Goal: Task Accomplishment & Management: Complete application form

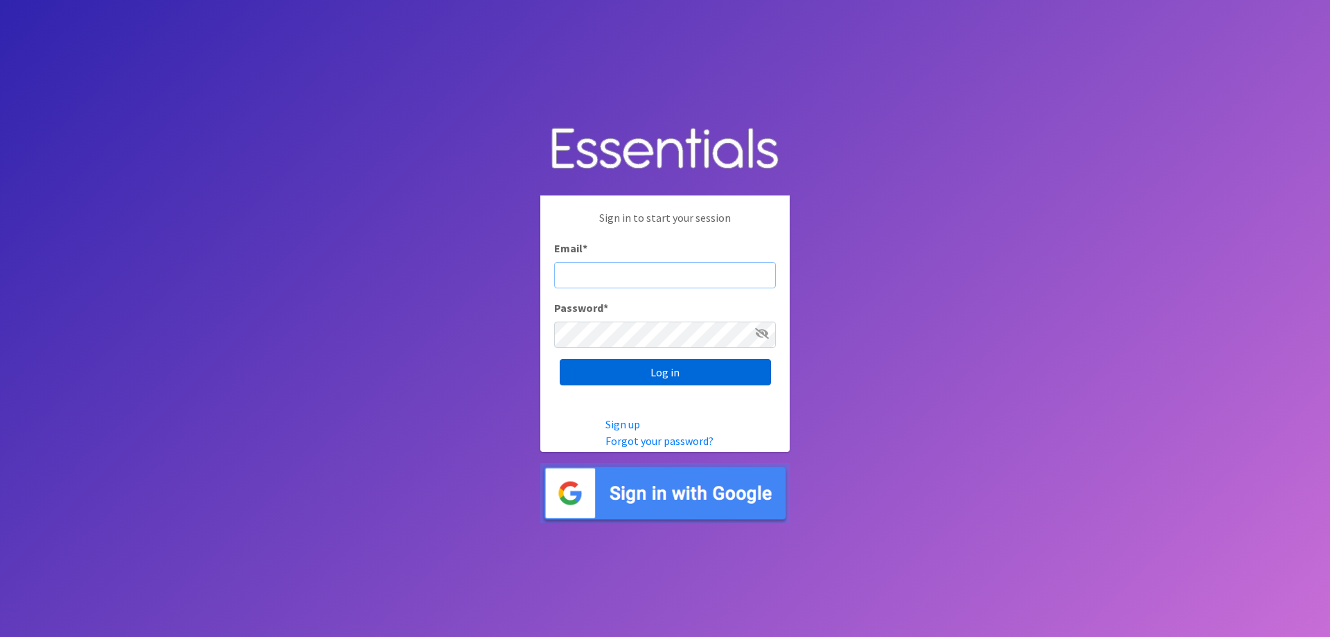
type input "[EMAIL_ADDRESS][DOMAIN_NAME]"
click at [608, 369] on input "Log in" at bounding box center [665, 372] width 211 height 26
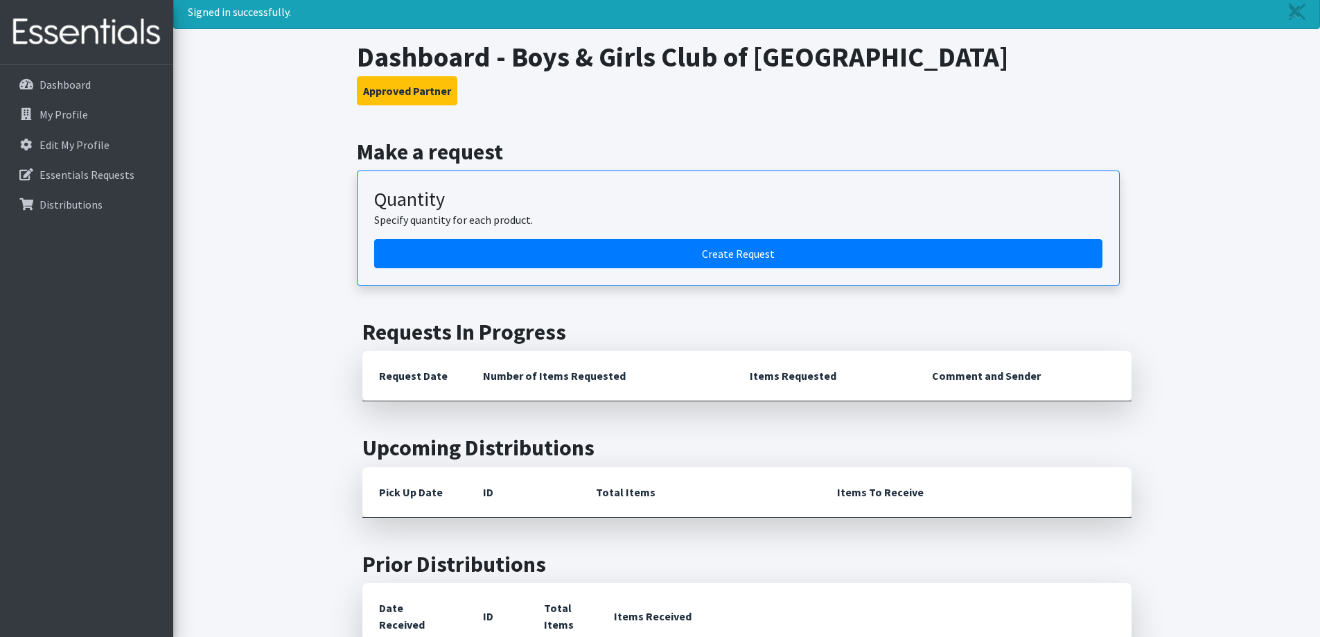
scroll to position [69, 0]
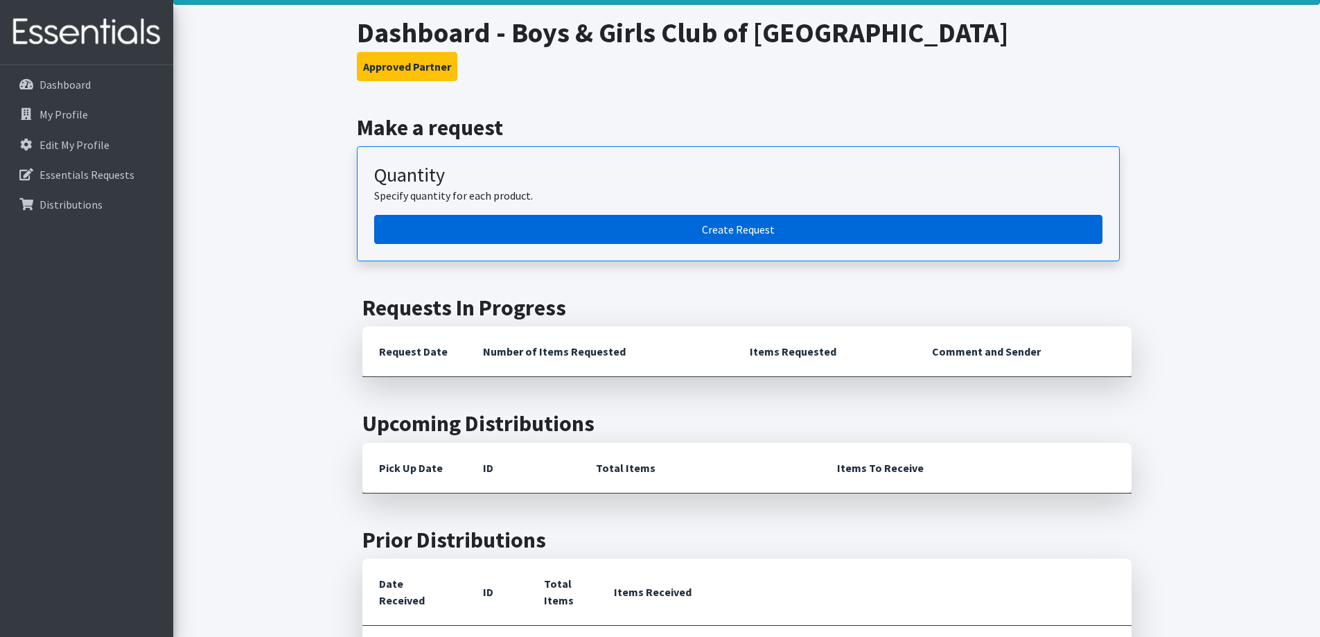
click at [677, 228] on link "Create Request" at bounding box center [738, 229] width 728 height 29
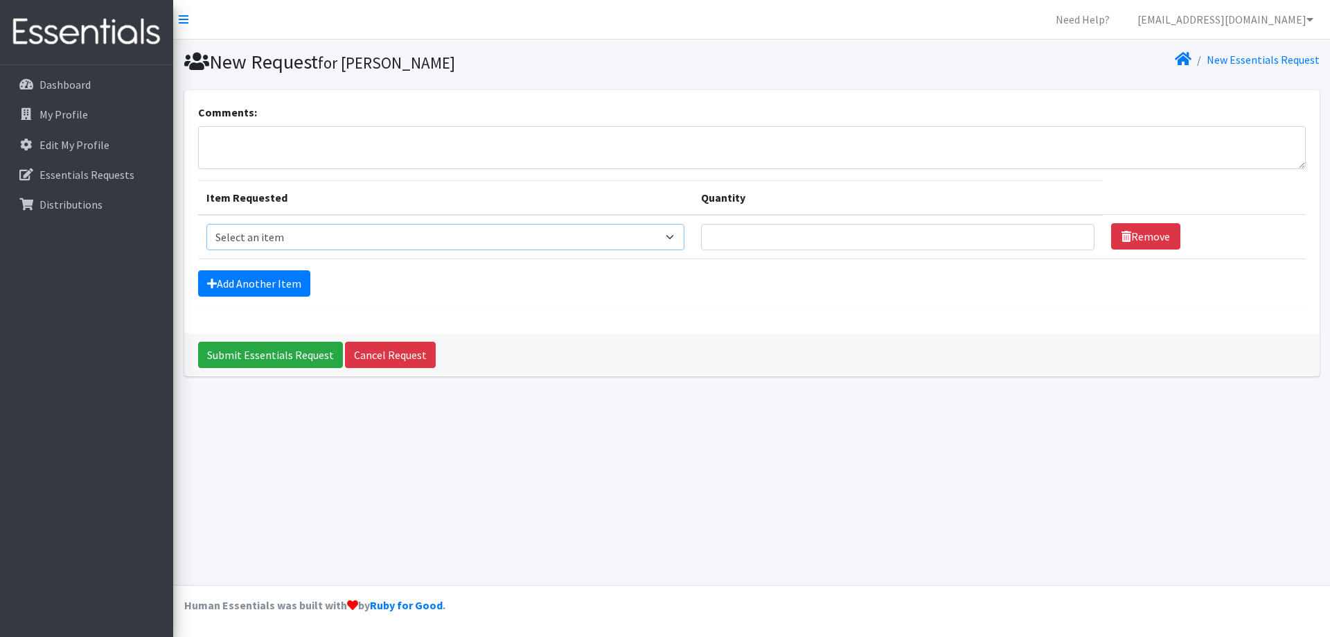
click at [566, 240] on select "Select an item Diapers - Newborn Diapers - Preemie Diapers - Size 1 Diapers - S…" at bounding box center [445, 237] width 479 height 26
select select "98"
click at [206, 224] on select "Select an item Diapers - Newborn Diapers - Preemie Diapers - Size 1 Diapers - S…" at bounding box center [445, 237] width 479 height 26
click at [817, 238] on input "Quantity" at bounding box center [897, 237] width 393 height 26
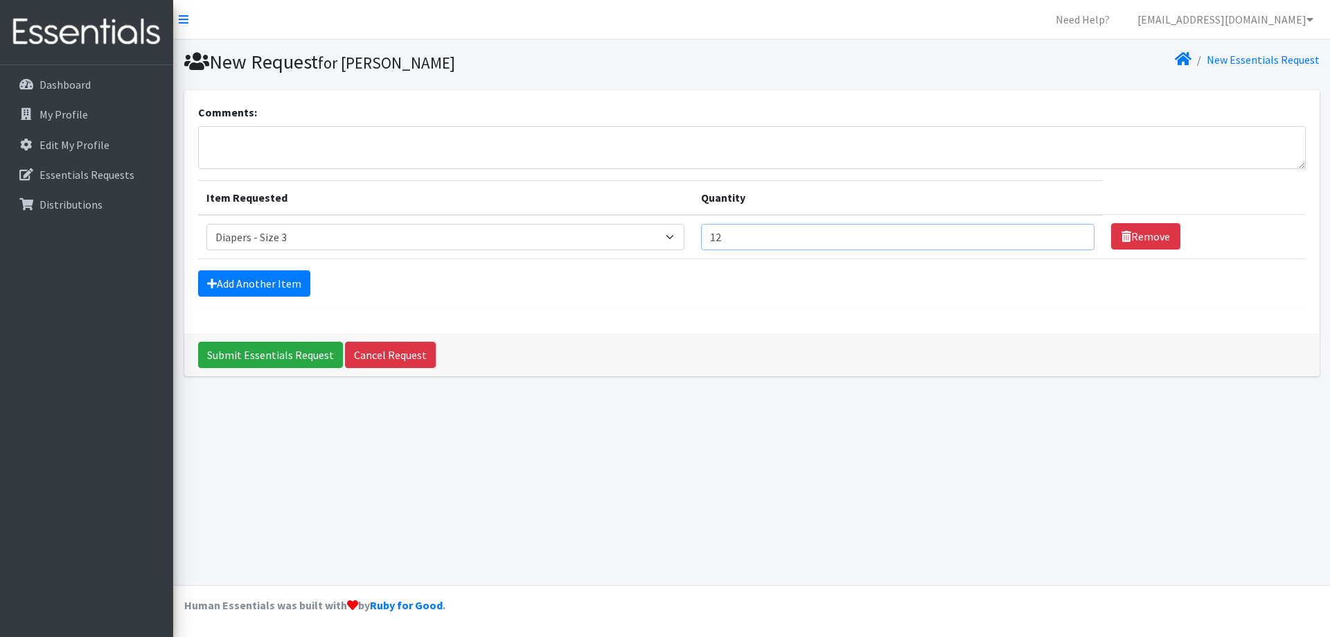
type input "12"
click at [238, 285] on link "Add Another Item" at bounding box center [254, 283] width 112 height 26
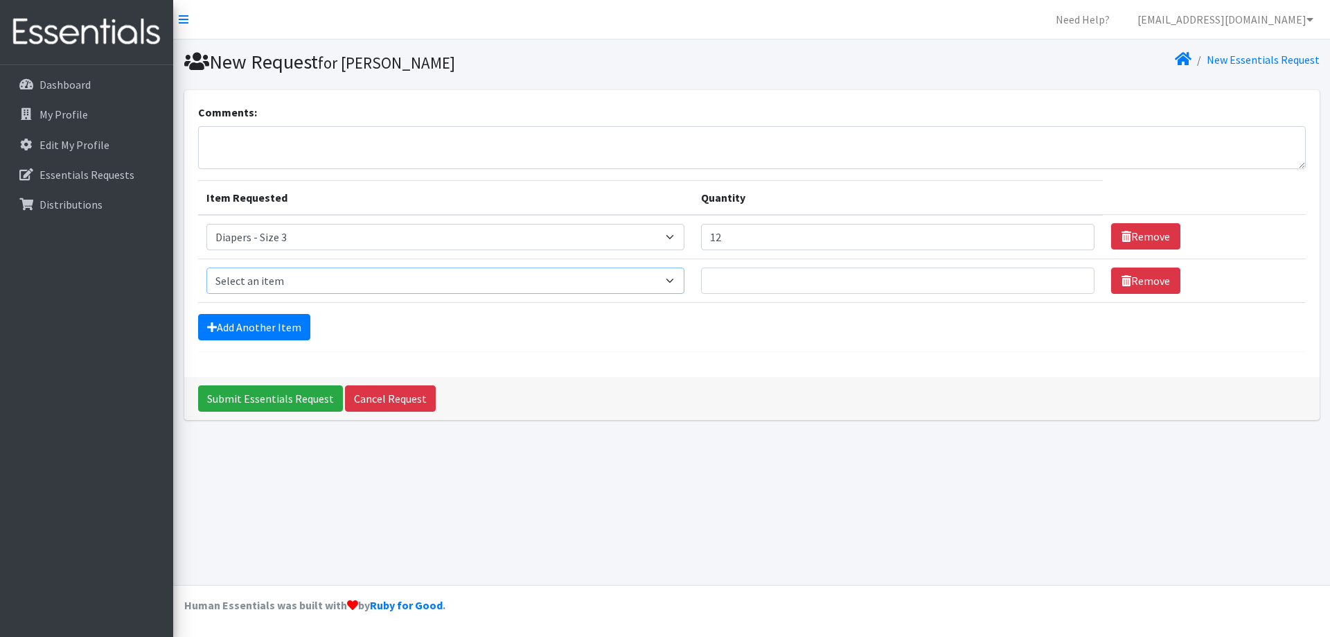
click at [407, 276] on select "Select an item Diapers - Newborn Diapers - Preemie Diapers - Size 1 Diapers - S…" at bounding box center [445, 280] width 479 height 26
select select "73"
click at [206, 267] on select "Select an item Diapers - Newborn Diapers - Preemie Diapers - Size 1 Diapers - S…" at bounding box center [445, 280] width 479 height 26
click at [734, 281] on input "Quantity" at bounding box center [897, 280] width 393 height 26
type input "30"
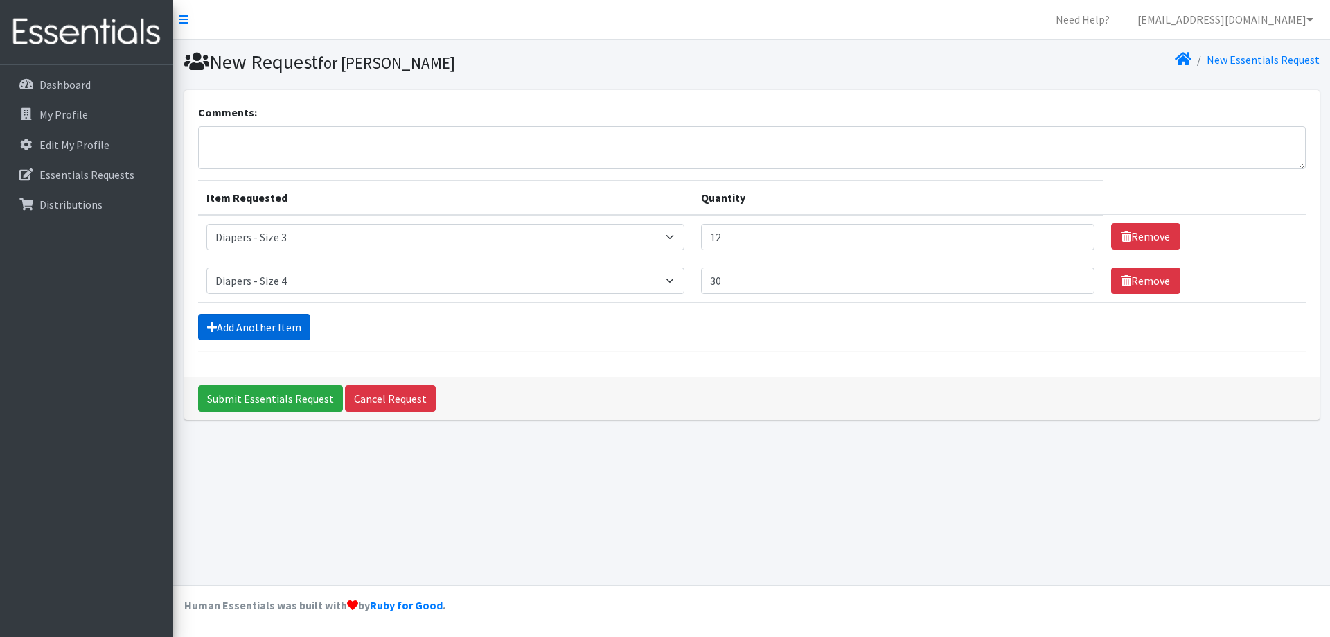
click at [236, 317] on link "Add Another Item" at bounding box center [254, 327] width 112 height 26
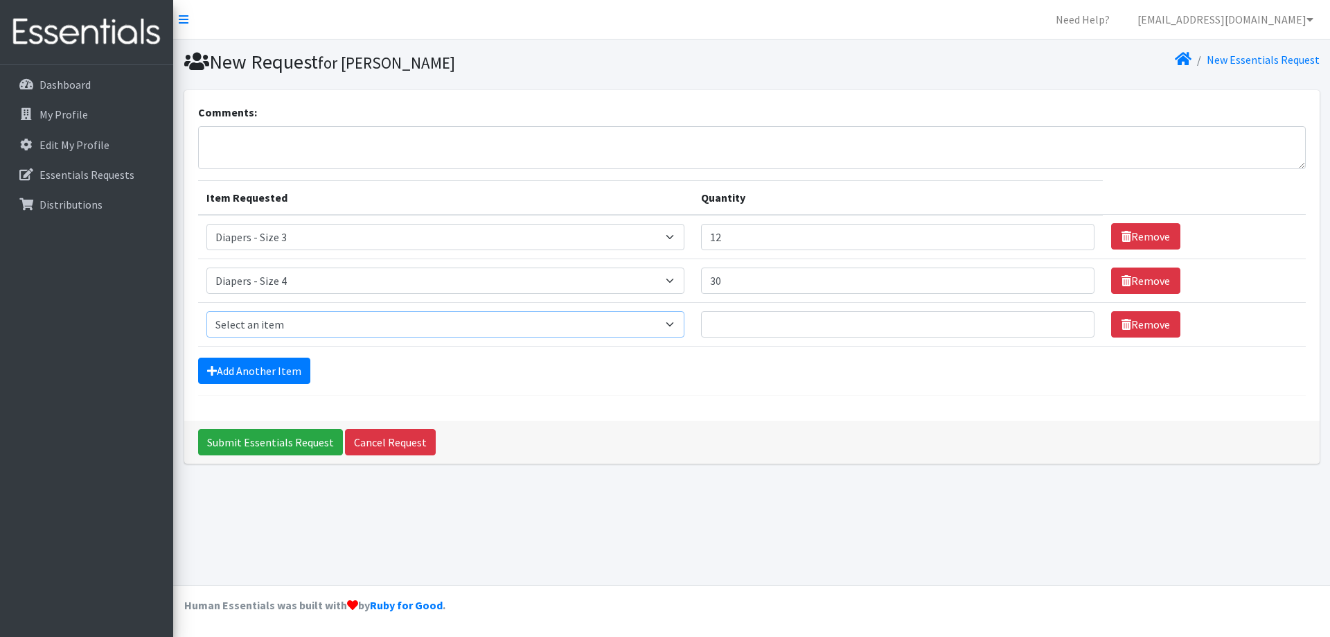
click at [419, 323] on select "Select an item Diapers - Newborn Diapers - Preemie Diapers - Size 1 Diapers - S…" at bounding box center [445, 324] width 479 height 26
select select "74"
click at [206, 311] on select "Select an item Diapers - Newborn Diapers - Preemie Diapers - Size 1 Diapers - S…" at bounding box center [445, 324] width 479 height 26
click at [754, 319] on input "Quantity" at bounding box center [897, 324] width 393 height 26
type input "20"
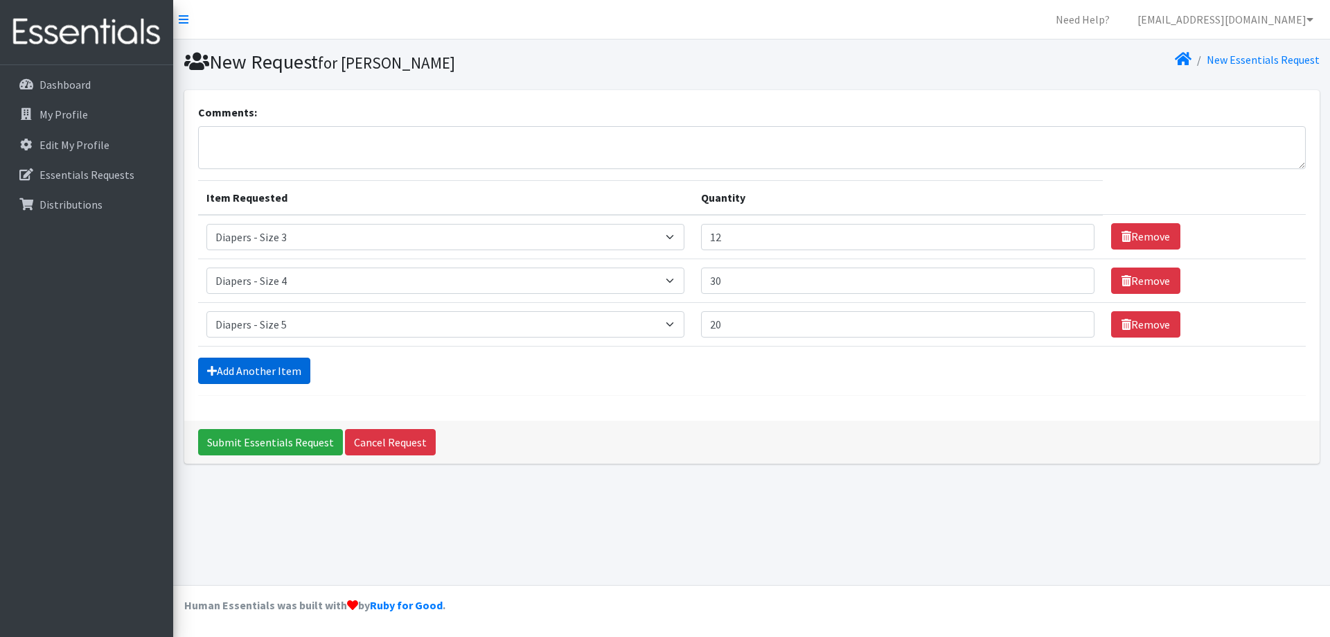
click at [264, 373] on link "Add Another Item" at bounding box center [254, 370] width 112 height 26
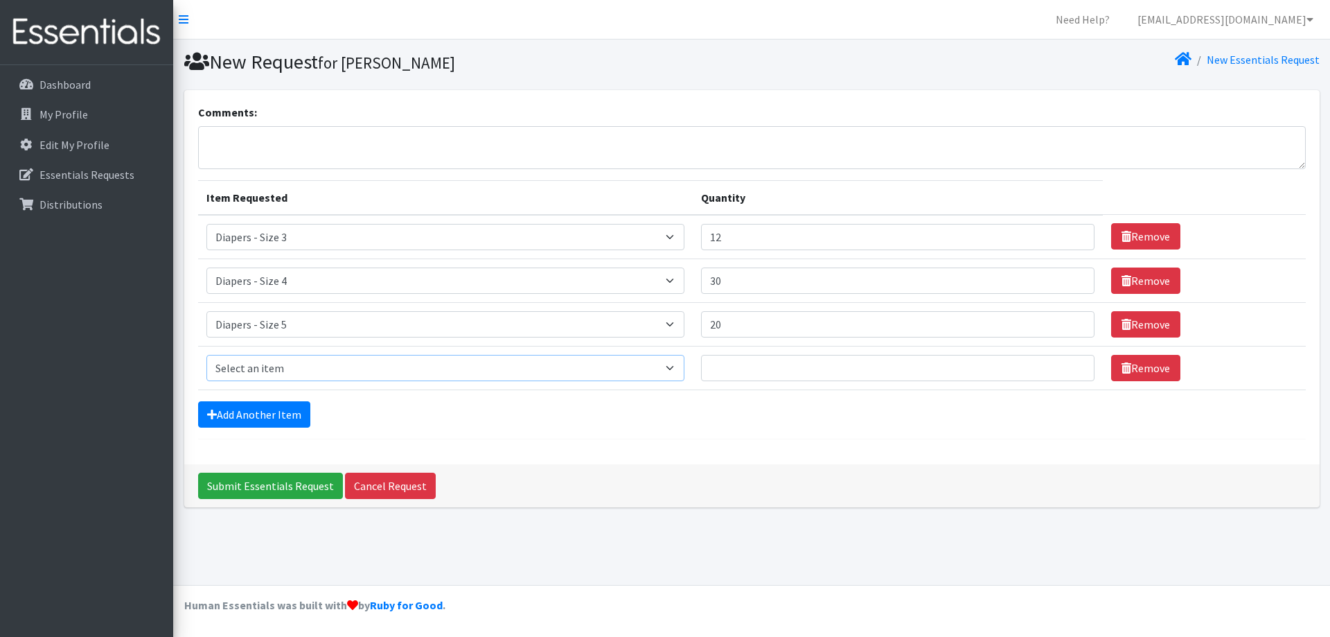
click at [300, 366] on select "Select an item Diapers - Newborn Diapers - Preemie Diapers - Size 1 Diapers - S…" at bounding box center [445, 368] width 479 height 26
select select "75"
click at [206, 355] on select "Select an item Diapers - Newborn Diapers - Preemie Diapers - Size 1 Diapers - S…" at bounding box center [445, 368] width 479 height 26
click at [750, 362] on input "Quantity" at bounding box center [897, 368] width 393 height 26
type input "14"
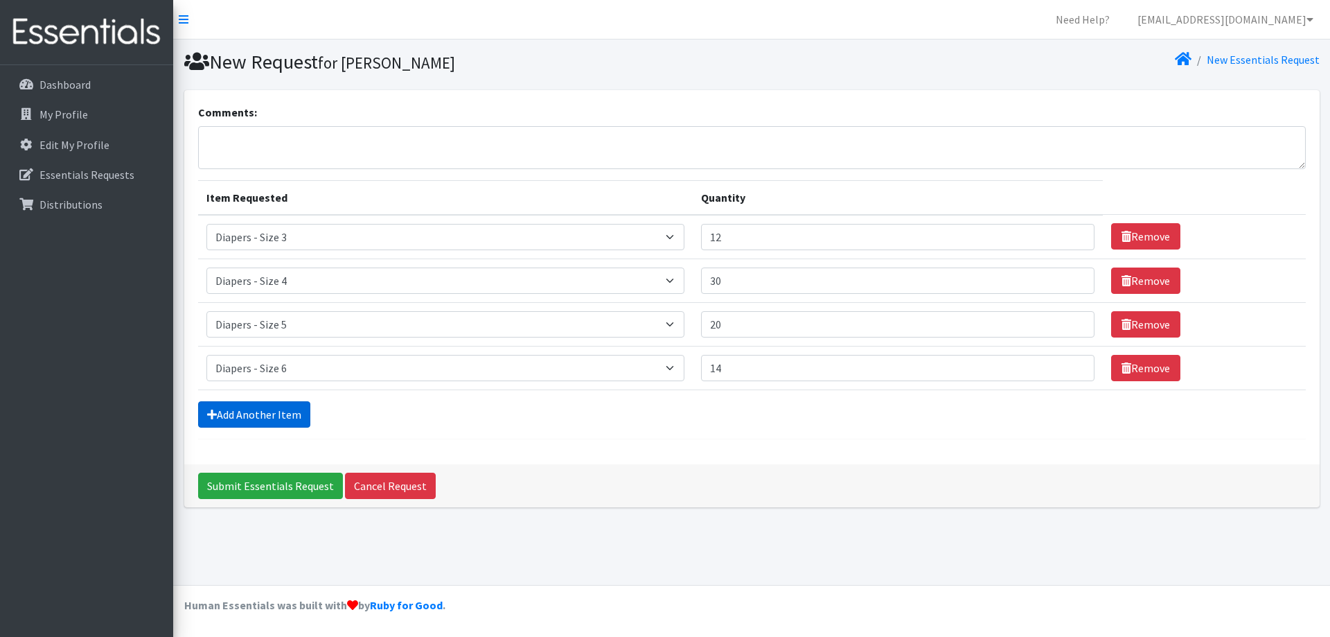
click at [259, 414] on link "Add Another Item" at bounding box center [254, 414] width 112 height 26
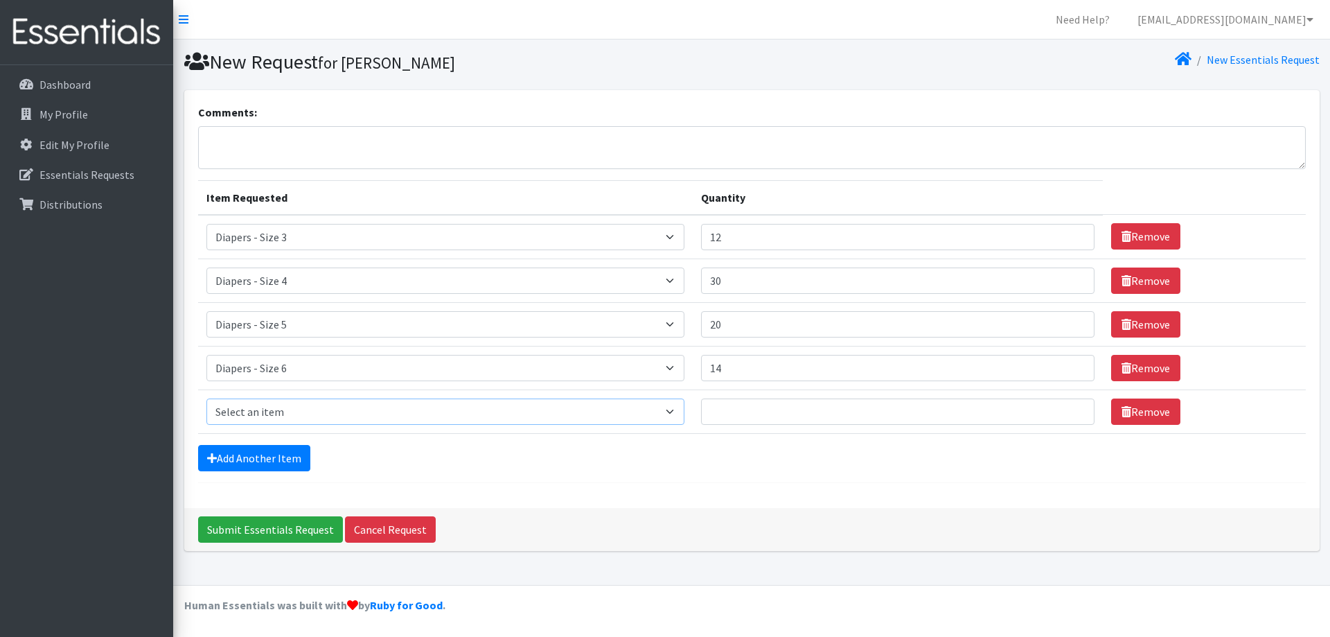
click at [612, 403] on select "Select an item Diapers - Newborn Diapers - Preemie Diapers - Size 1 Diapers - S…" at bounding box center [445, 411] width 479 height 26
select select "1621"
click at [206, 398] on select "Select an item Diapers - Newborn Diapers - Preemie Diapers - Size 1 Diapers - S…" at bounding box center [445, 411] width 479 height 26
click at [837, 418] on input "Quantity" at bounding box center [897, 411] width 393 height 26
click at [840, 418] on input "Quantity" at bounding box center [897, 411] width 393 height 26
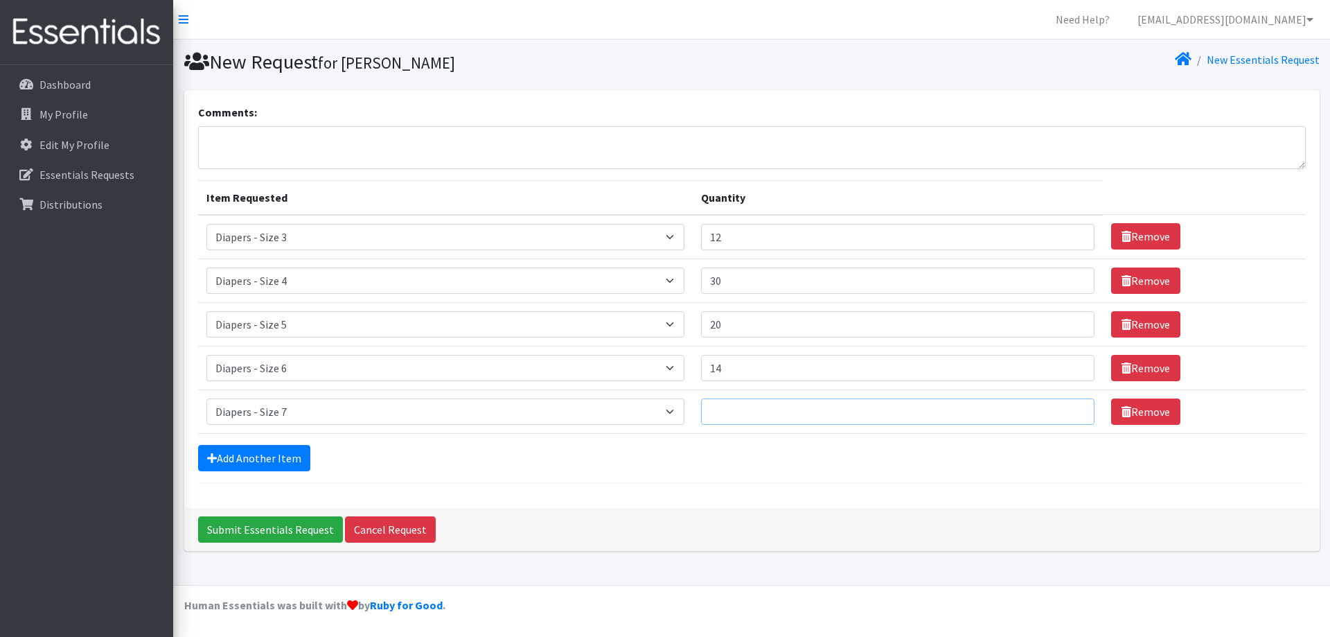
click at [844, 416] on input "Quantity" at bounding box center [897, 411] width 393 height 26
type input "10"
click at [297, 452] on link "Add Another Item" at bounding box center [254, 458] width 112 height 26
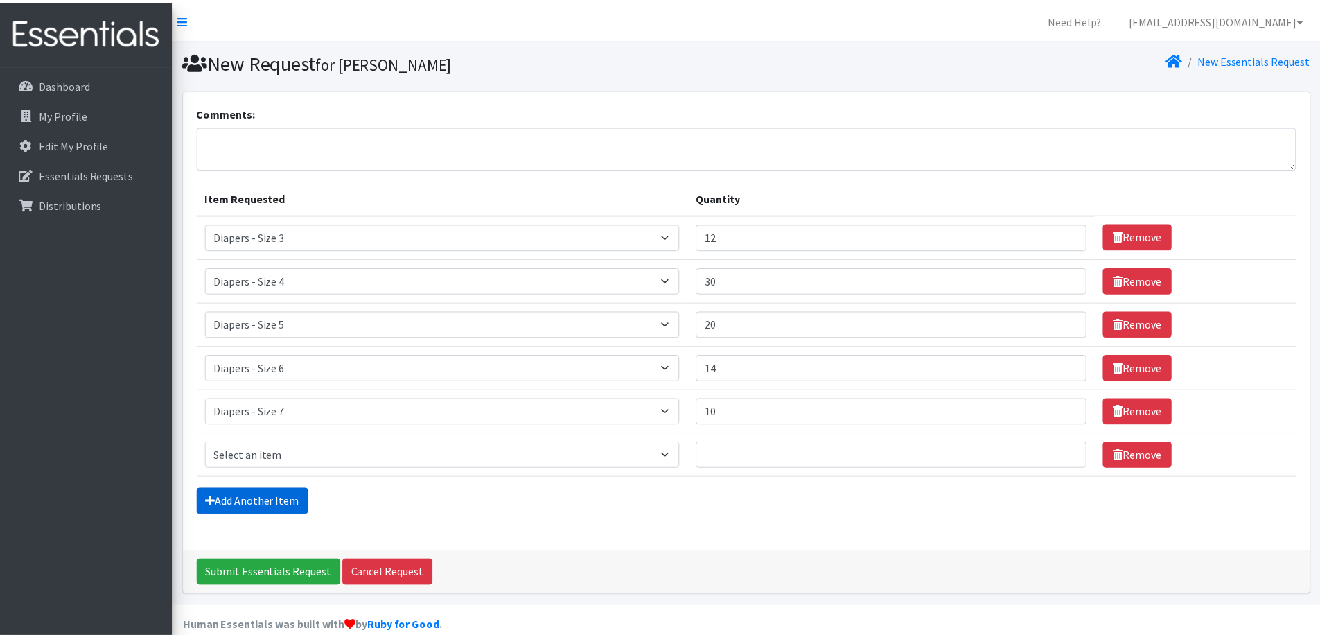
scroll to position [21, 0]
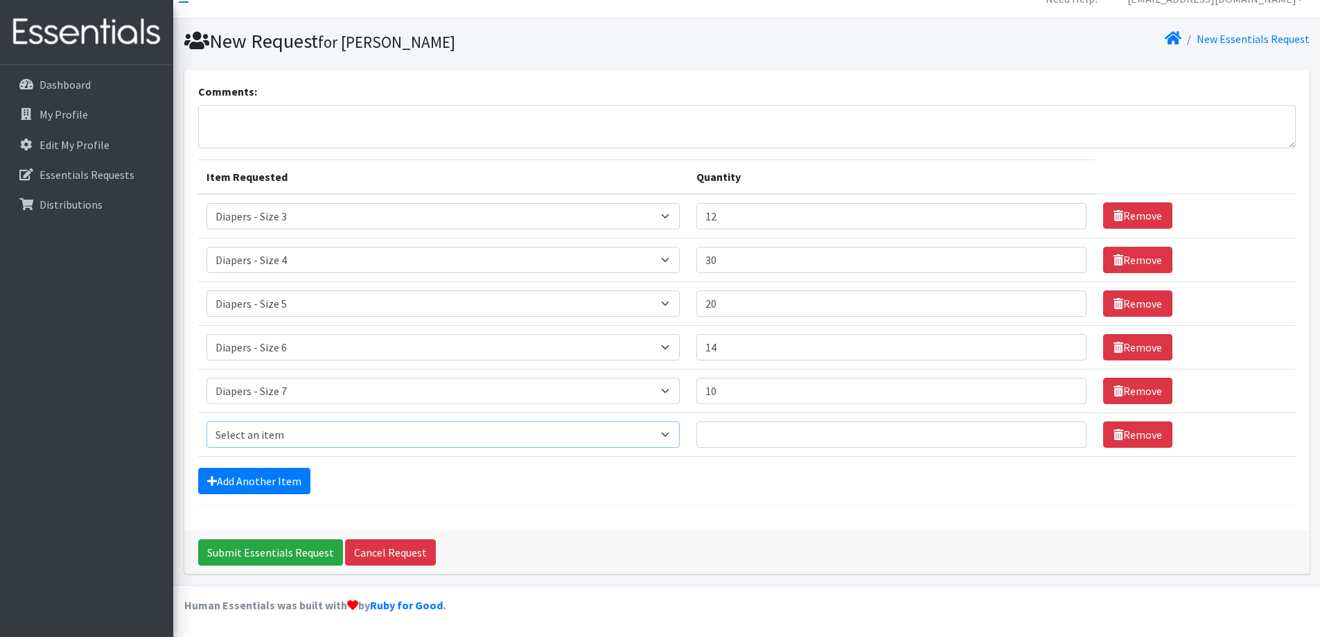
click at [486, 430] on select "Select an item Diapers - Newborn Diapers - Preemie Diapers - Size 1 Diapers - S…" at bounding box center [443, 434] width 474 height 26
select select "15080"
click at [206, 421] on select "Select an item Diapers - Newborn Diapers - Preemie Diapers - Size 1 Diapers - S…" at bounding box center [443, 434] width 474 height 26
click at [788, 448] on td "Quantity" at bounding box center [891, 434] width 406 height 44
click at [796, 435] on input "Quantity" at bounding box center [890, 434] width 389 height 26
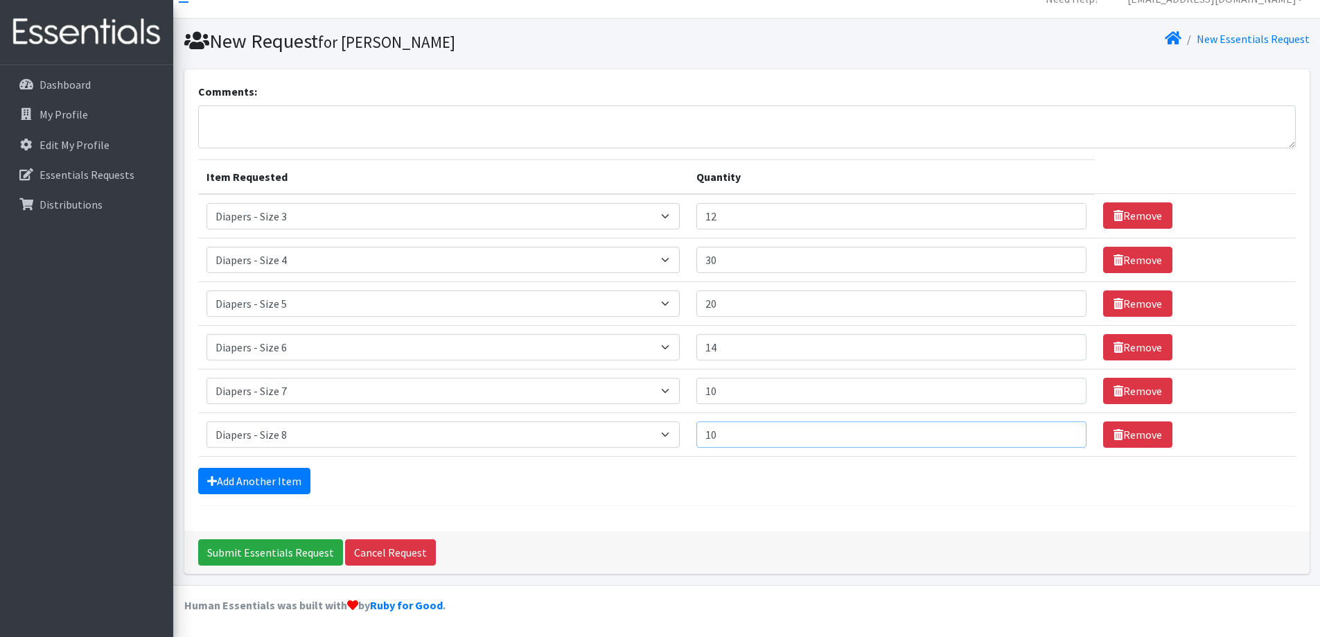
type input "10"
click at [783, 479] on div "Add Another Item" at bounding box center [746, 481] width 1097 height 26
click at [276, 480] on link "Add Another Item" at bounding box center [254, 481] width 112 height 26
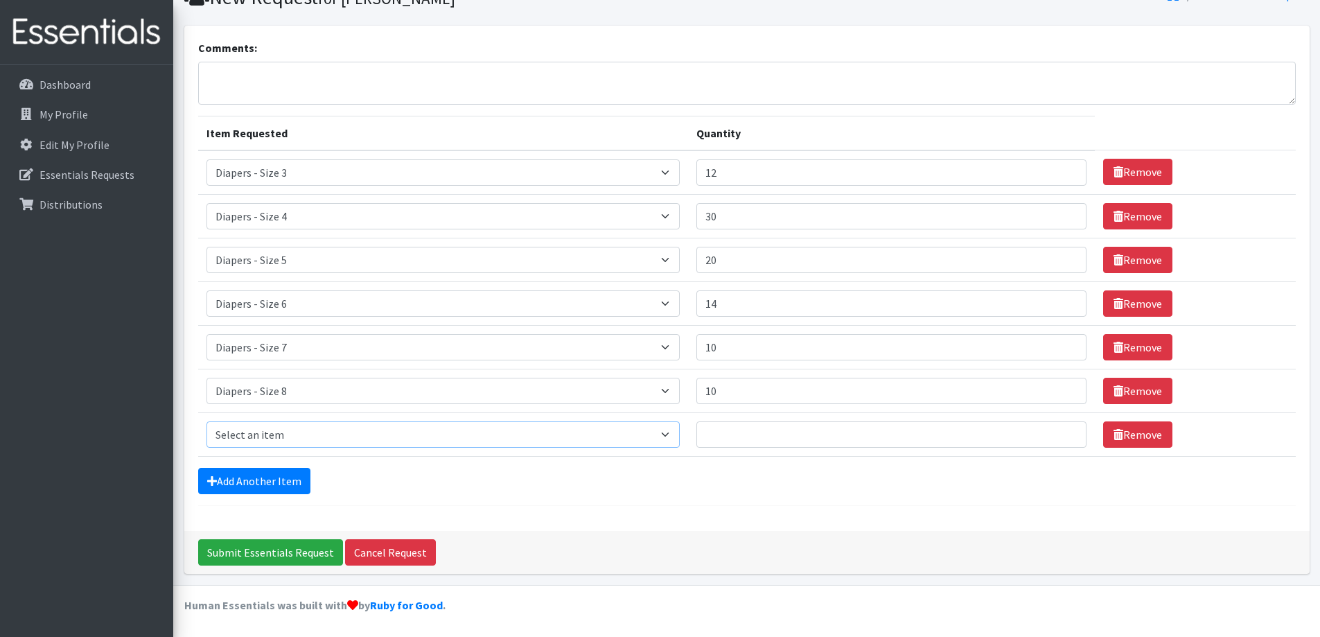
click at [291, 436] on select "Select an item Diapers - Newborn Diapers - Preemie Diapers - Size 1 Diapers - S…" at bounding box center [443, 434] width 474 height 26
select select "78"
click at [206, 421] on select "Select an item Diapers - Newborn Diapers - Preemie Diapers - Size 1 Diapers - S…" at bounding box center [443, 434] width 474 height 26
click at [770, 428] on input "Quantity" at bounding box center [890, 434] width 389 height 26
type input "20"
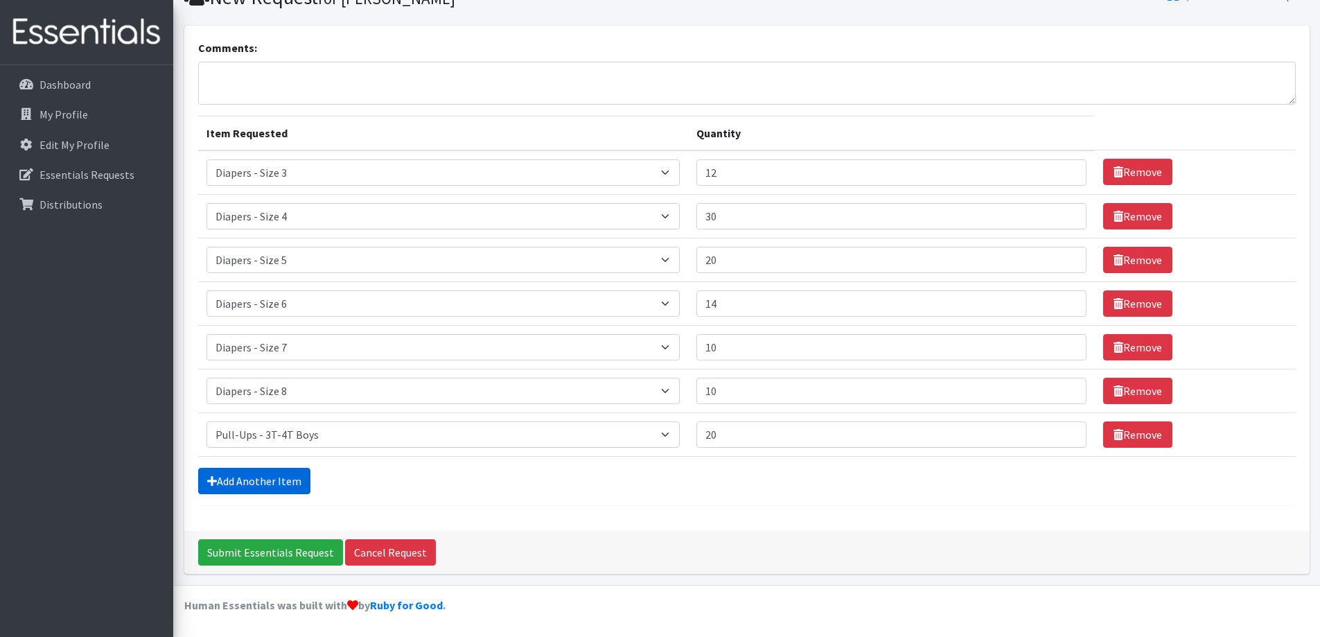
click at [268, 483] on link "Add Another Item" at bounding box center [254, 481] width 112 height 26
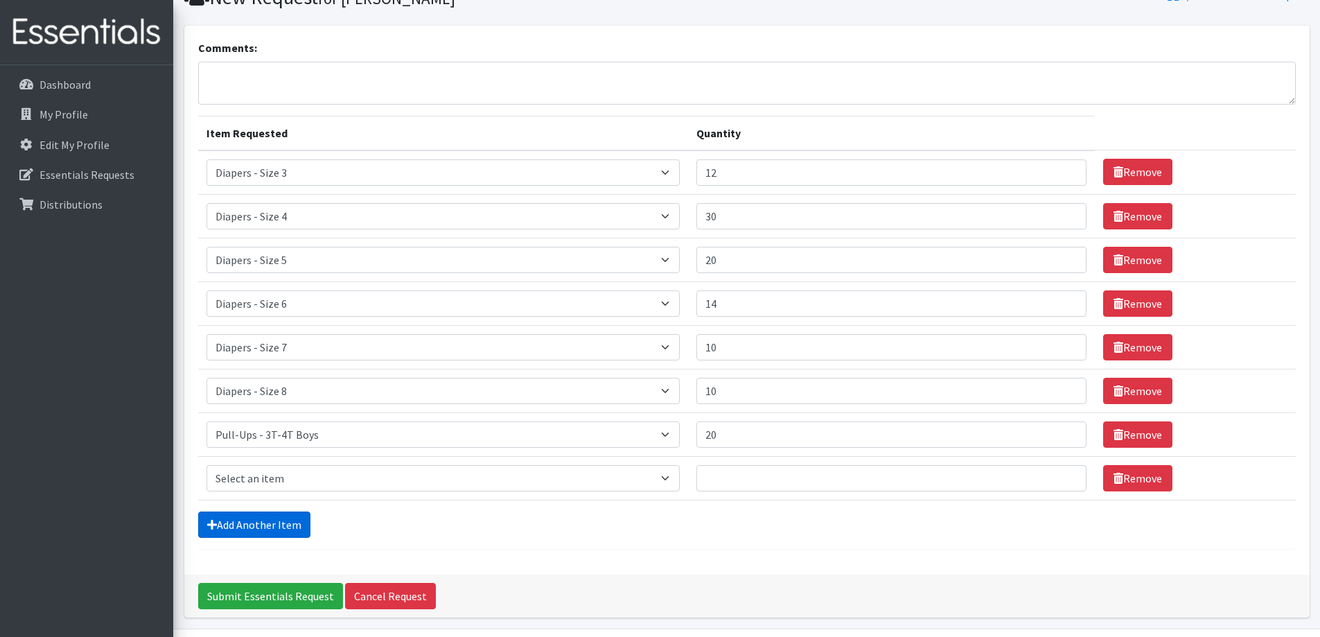
scroll to position [108, 0]
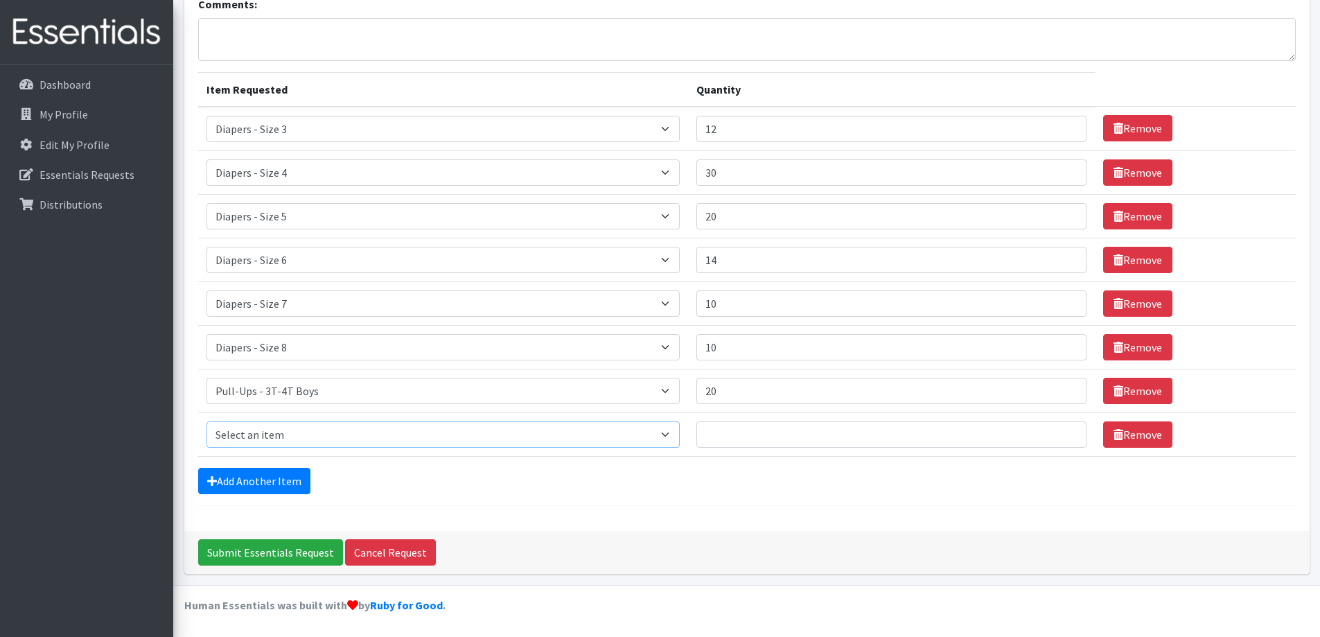
click at [505, 427] on select "Select an item Diapers - Newborn Diapers - Preemie Diapers - Size 1 Diapers - S…" at bounding box center [443, 434] width 474 height 26
select select "1623"
click at [206, 421] on select "Select an item Diapers - Newborn Diapers - Preemie Diapers - Size 1 Diapers - S…" at bounding box center [443, 434] width 474 height 26
click at [799, 439] on input "Quantity" at bounding box center [890, 434] width 389 height 26
click at [1064, 431] on input "1" at bounding box center [890, 434] width 389 height 26
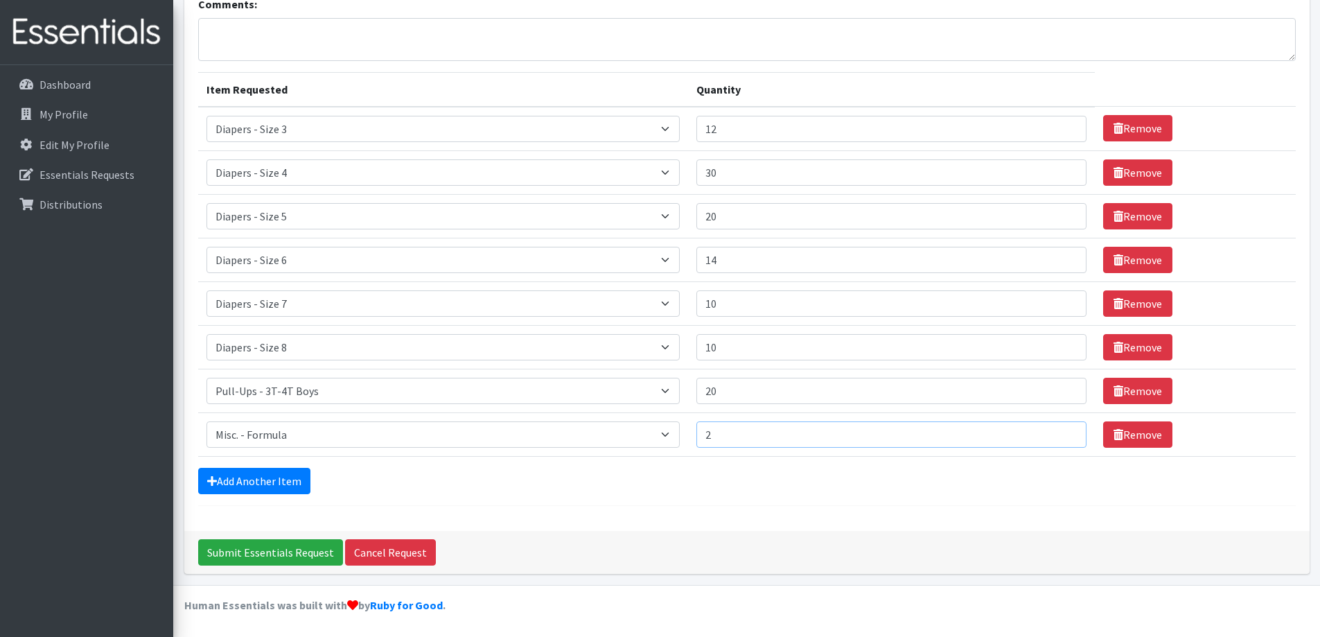
click at [1064, 431] on input "2" at bounding box center [890, 434] width 389 height 26
click at [1064, 431] on input "3" at bounding box center [890, 434] width 389 height 26
type input "4"
click at [1064, 431] on input "4" at bounding box center [890, 434] width 389 height 26
click at [267, 476] on link "Add Another Item" at bounding box center [254, 481] width 112 height 26
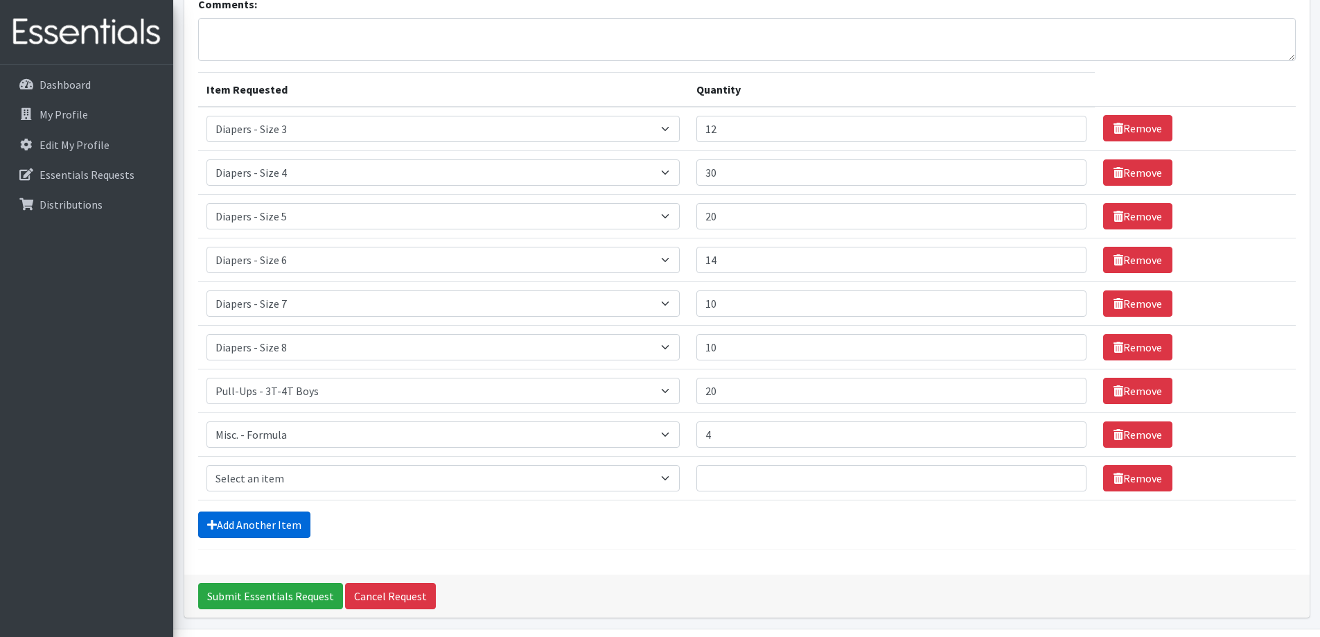
scroll to position [152, 0]
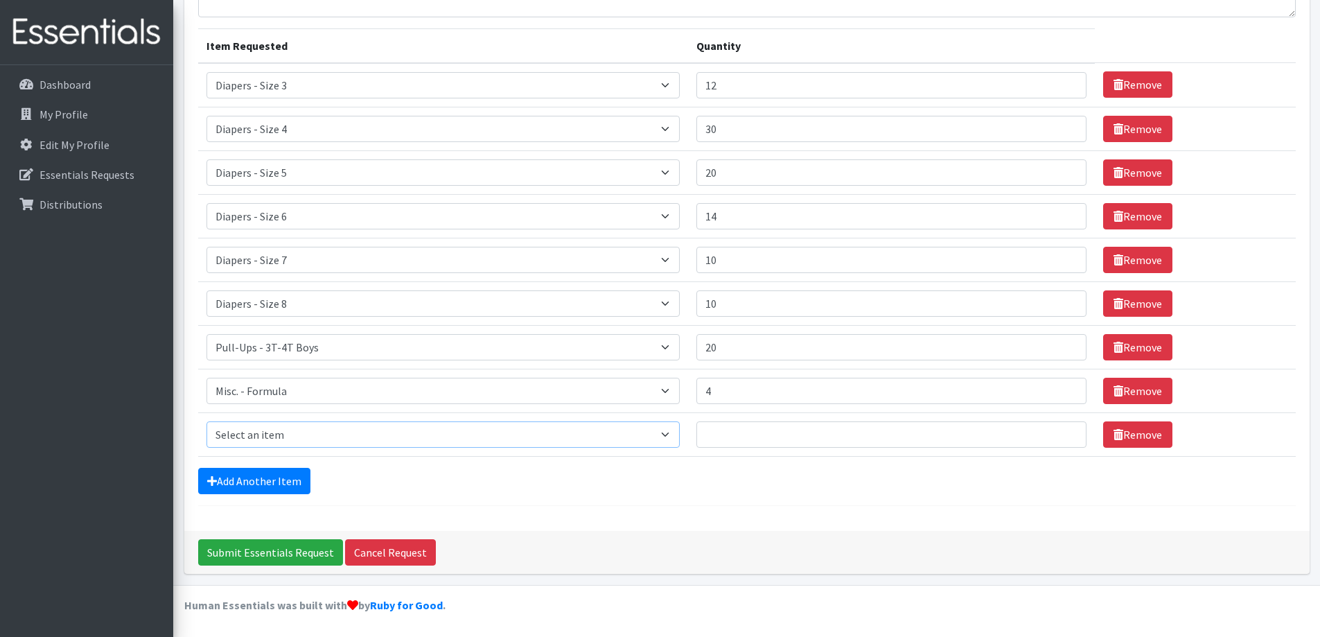
click at [355, 435] on select "Select an item Diapers - Newborn Diapers - Preemie Diapers - Size 1 Diapers - S…" at bounding box center [443, 434] width 474 height 26
select select "9066"
click at [206, 421] on select "Select an item Diapers - Newborn Diapers - Preemie Diapers - Size 1 Diapers - S…" at bounding box center [443, 434] width 474 height 26
click at [784, 439] on input "Quantity" at bounding box center [890, 434] width 389 height 26
type input "50"
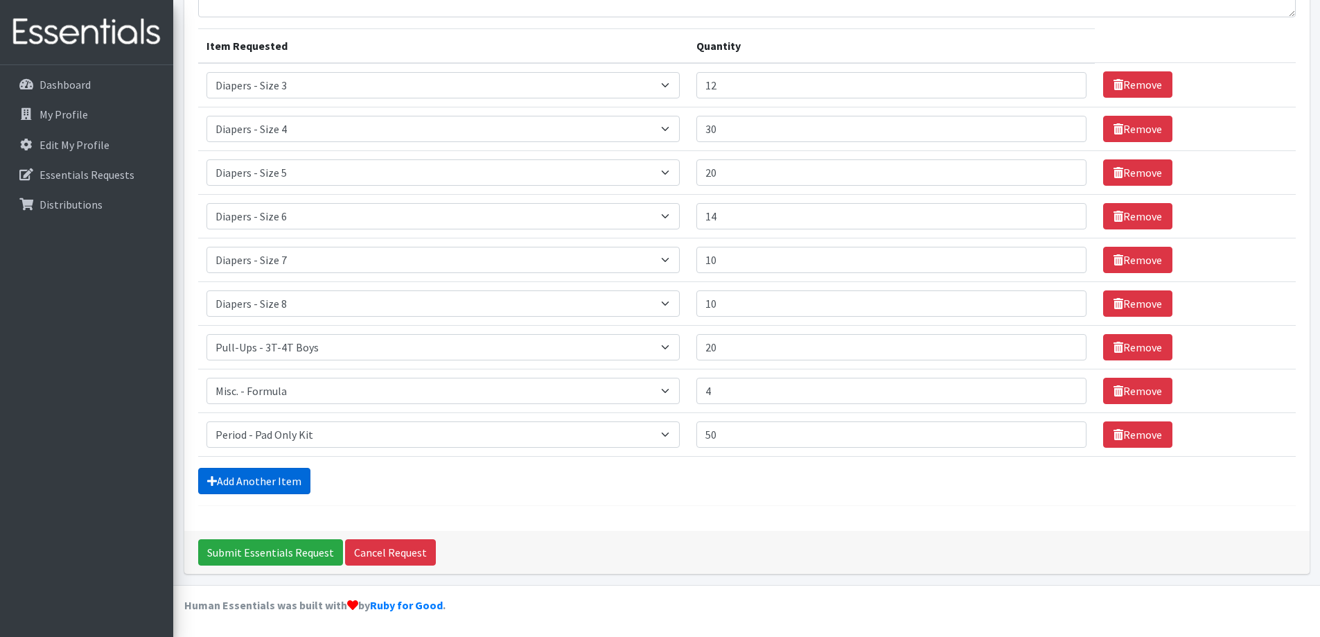
click at [285, 484] on link "Add Another Item" at bounding box center [254, 481] width 112 height 26
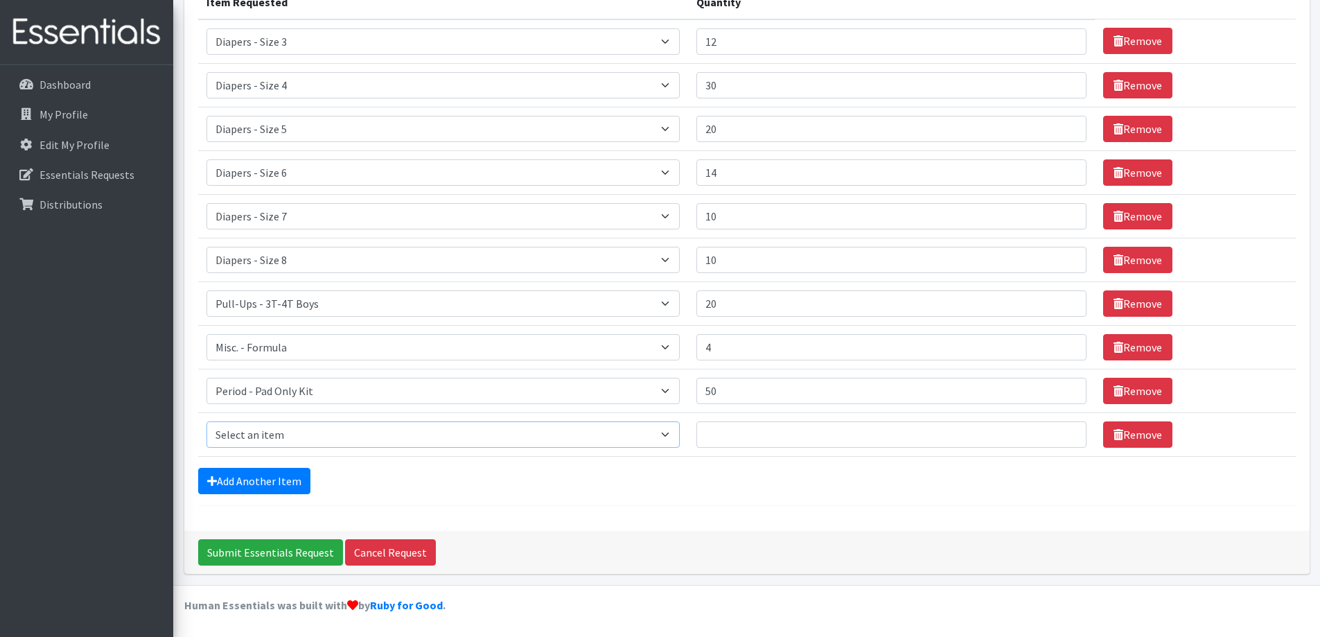
click at [353, 429] on select "Select an item Diapers - Newborn Diapers - Preemie Diapers - Size 1 Diapers - S…" at bounding box center [443, 434] width 474 height 26
select select "12107"
click at [206, 421] on select "Select an item Diapers - Newborn Diapers - Preemie Diapers - Size 1 Diapers - S…" at bounding box center [443, 434] width 474 height 26
click at [837, 426] on input "Quantity" at bounding box center [890, 434] width 389 height 26
type input "10"
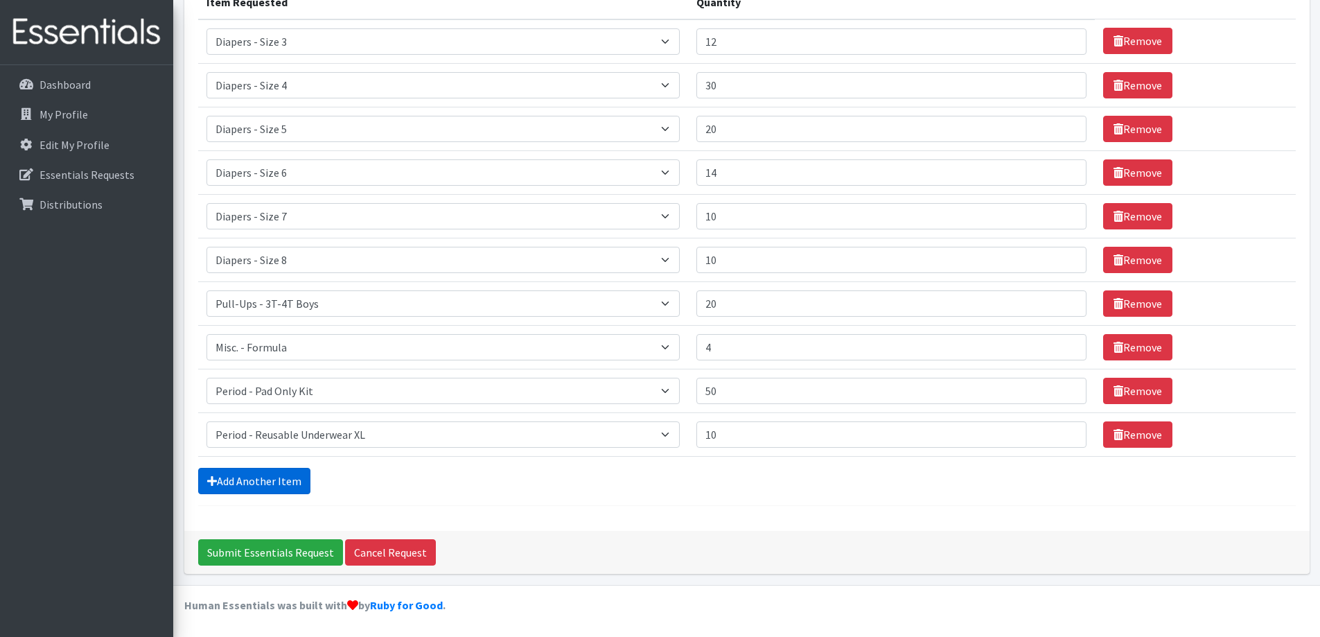
click at [239, 483] on link "Add Another Item" at bounding box center [254, 481] width 112 height 26
click at [482, 395] on select "Select an item Diapers - Newborn Diapers - Preemie Diapers - Size 1 Diapers - S…" at bounding box center [443, 391] width 474 height 26
click at [390, 444] on select "Select an item Diapers - Newborn Diapers - Preemie Diapers - Size 1 Diapers - S…" at bounding box center [443, 434] width 474 height 26
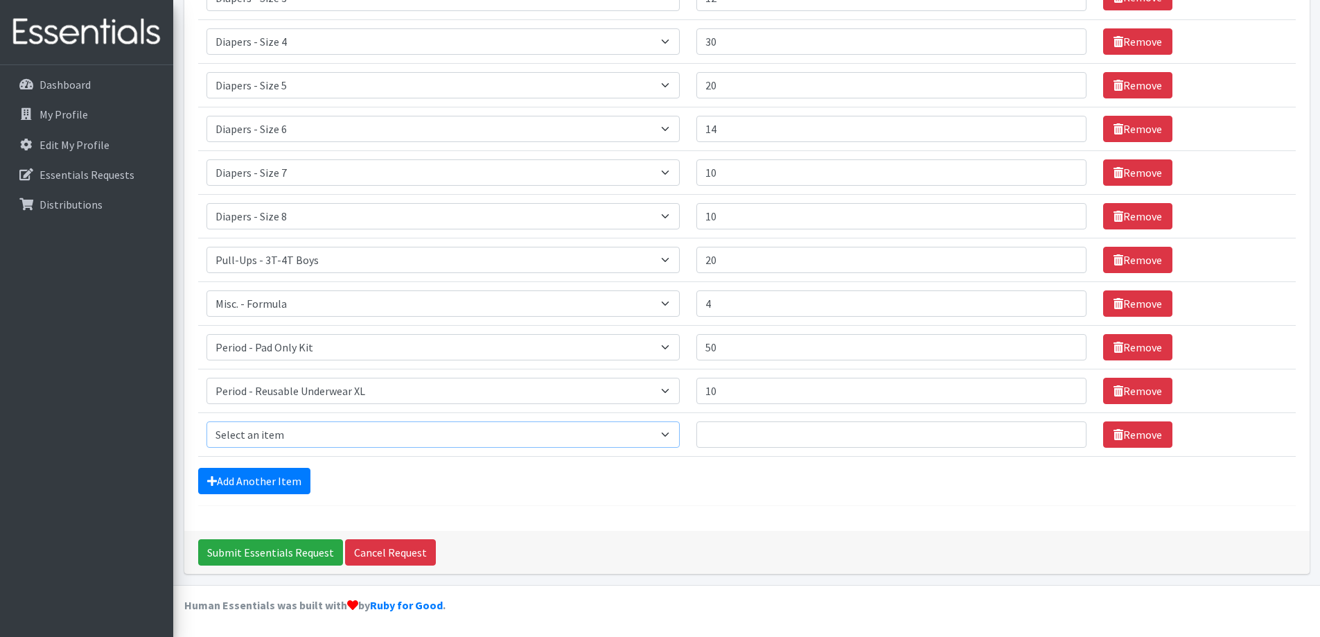
select select "15082"
click at [206, 421] on select "Select an item Diapers - Newborn Diapers - Preemie Diapers - Size 1 Diapers - S…" at bounding box center [443, 434] width 474 height 26
click at [756, 438] on input "Quantity" at bounding box center [890, 434] width 389 height 26
type input "6"
click at [267, 480] on link "Add Another Item" at bounding box center [254, 481] width 112 height 26
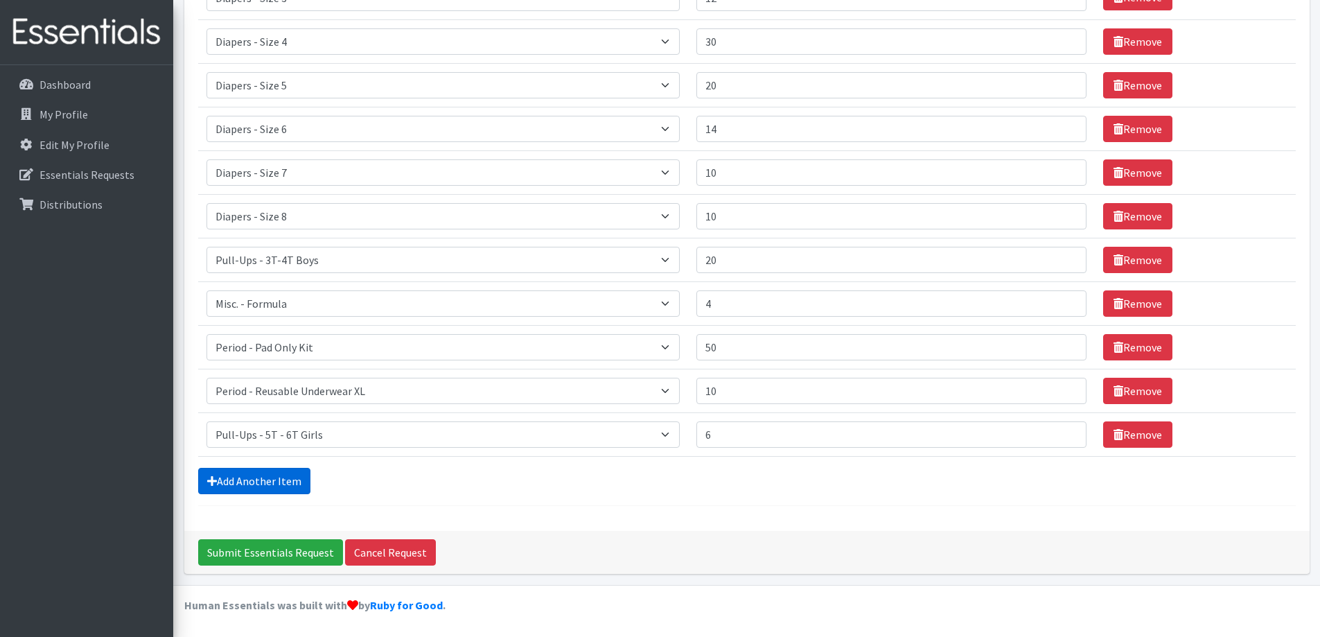
scroll to position [283, 0]
click at [358, 434] on select "Select an item Diapers - Newborn Diapers - Preemie Diapers - Size 1 Diapers - S…" at bounding box center [443, 434] width 474 height 26
click at [496, 482] on div "Add Another Item" at bounding box center [746, 481] width 1097 height 26
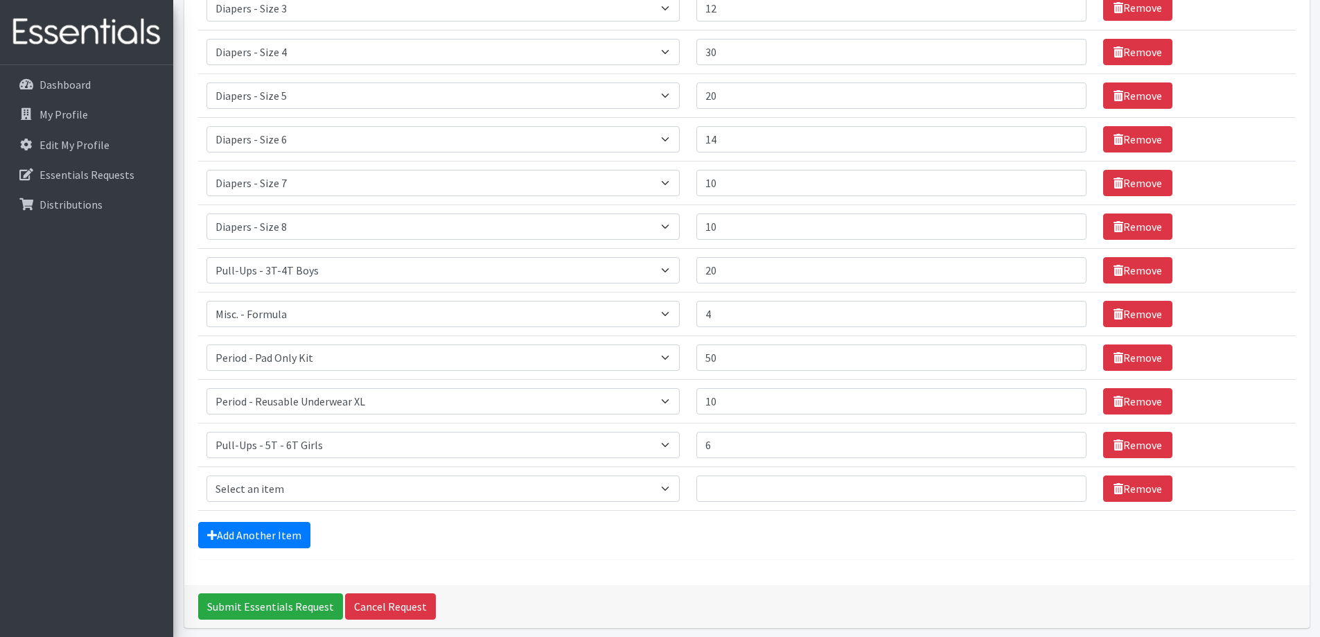
scroll to position [144, 0]
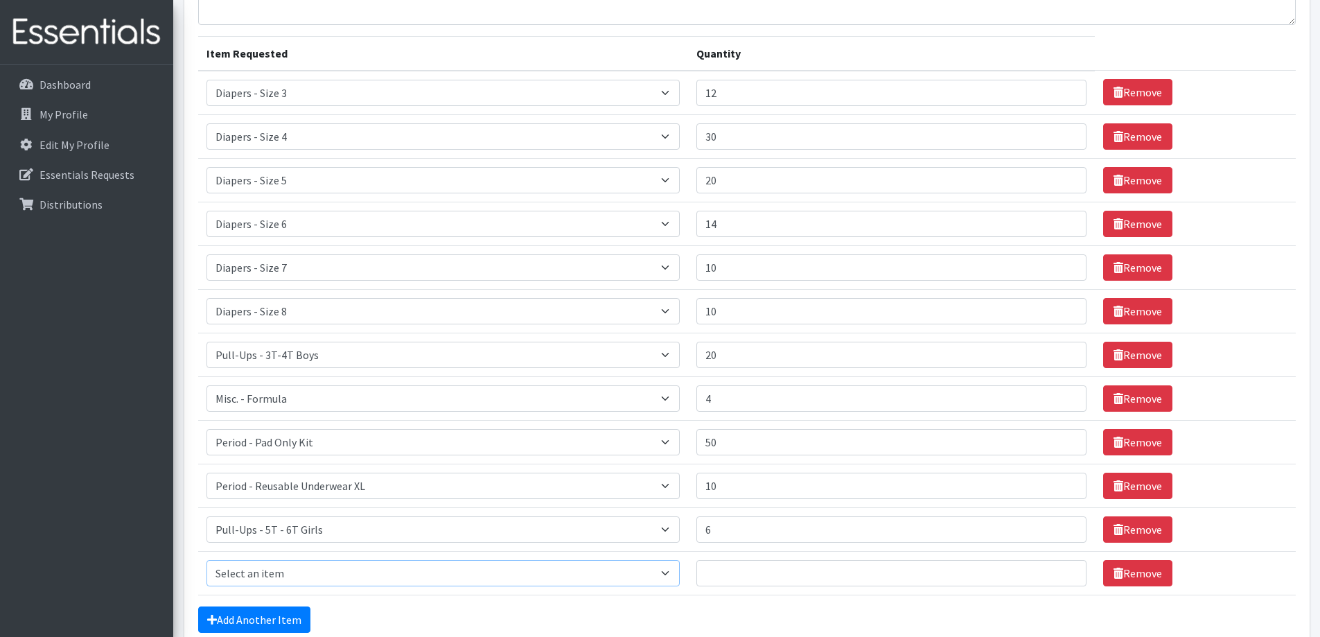
click at [544, 578] on select "Select an item Diapers - Newborn Diapers - Preemie Diapers - Size 1 Diapers - S…" at bounding box center [443, 573] width 474 height 26
select select "1301"
click at [206, 560] on select "Select an item Diapers - Newborn Diapers - Preemie Diapers - Size 1 Diapers - S…" at bounding box center [443, 573] width 474 height 26
click at [749, 567] on input "Quantity" at bounding box center [890, 573] width 389 height 26
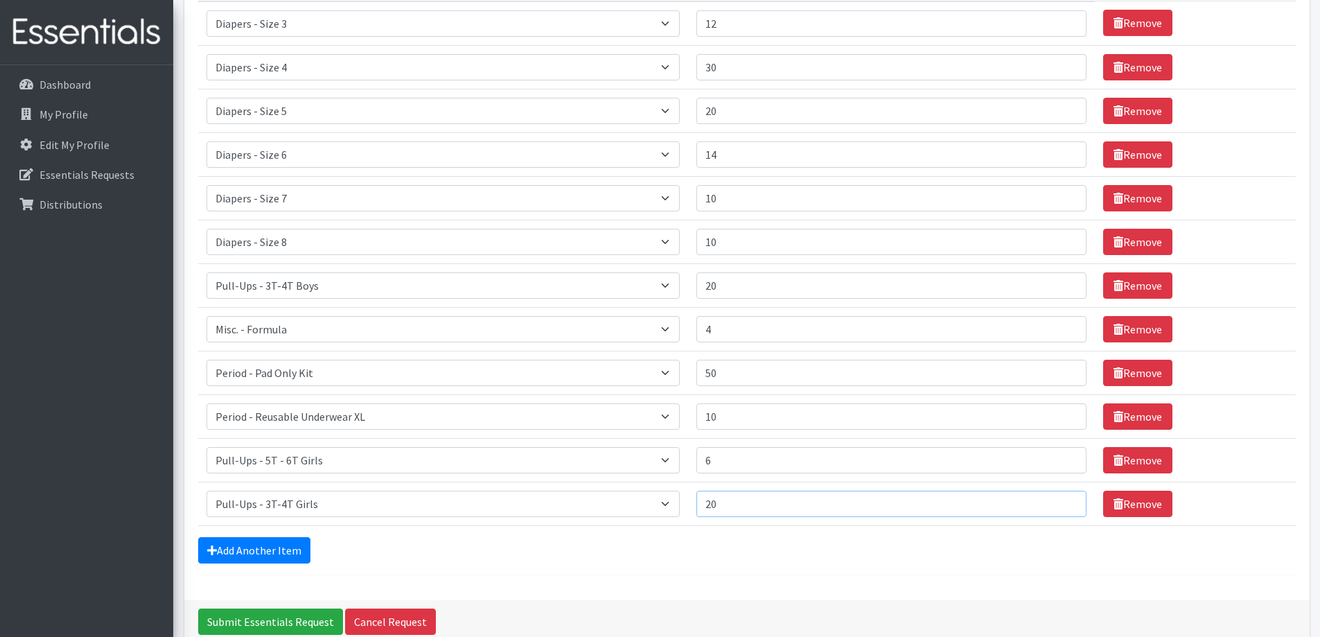
scroll to position [283, 0]
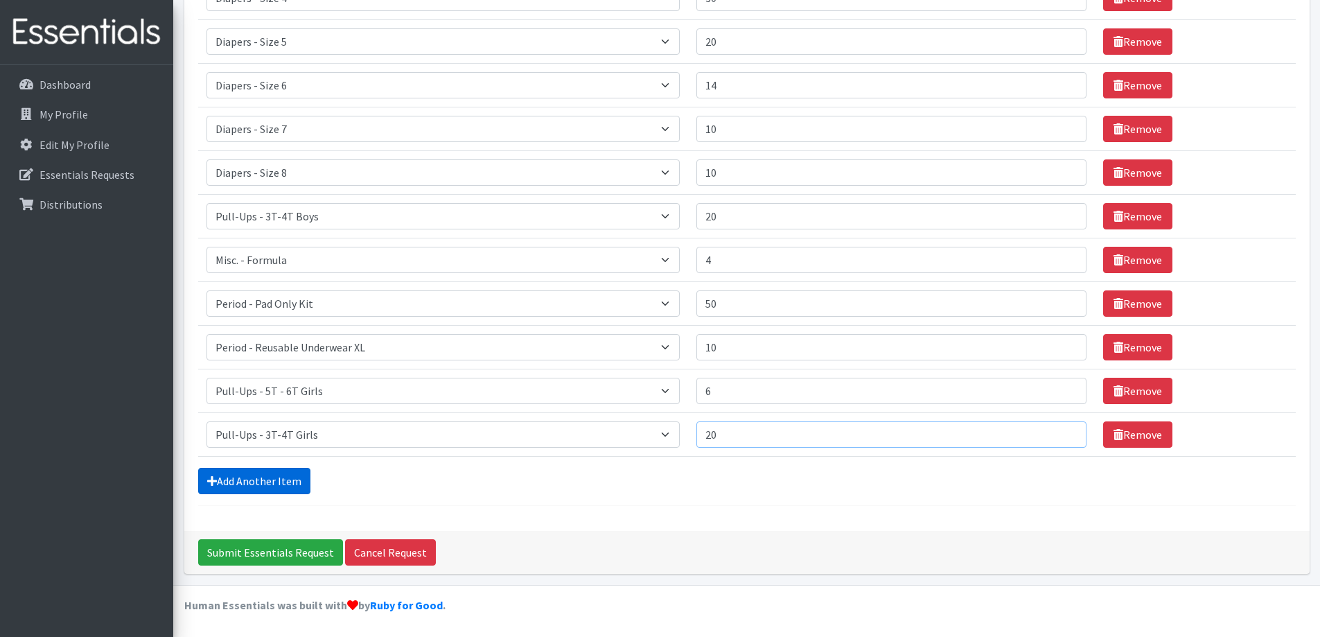
type input "20"
click at [284, 477] on link "Add Another Item" at bounding box center [254, 481] width 112 height 26
click at [1140, 447] on td "Remove" at bounding box center [1194, 434] width 201 height 44
click at [1140, 444] on link "Remove" at bounding box center [1137, 434] width 69 height 26
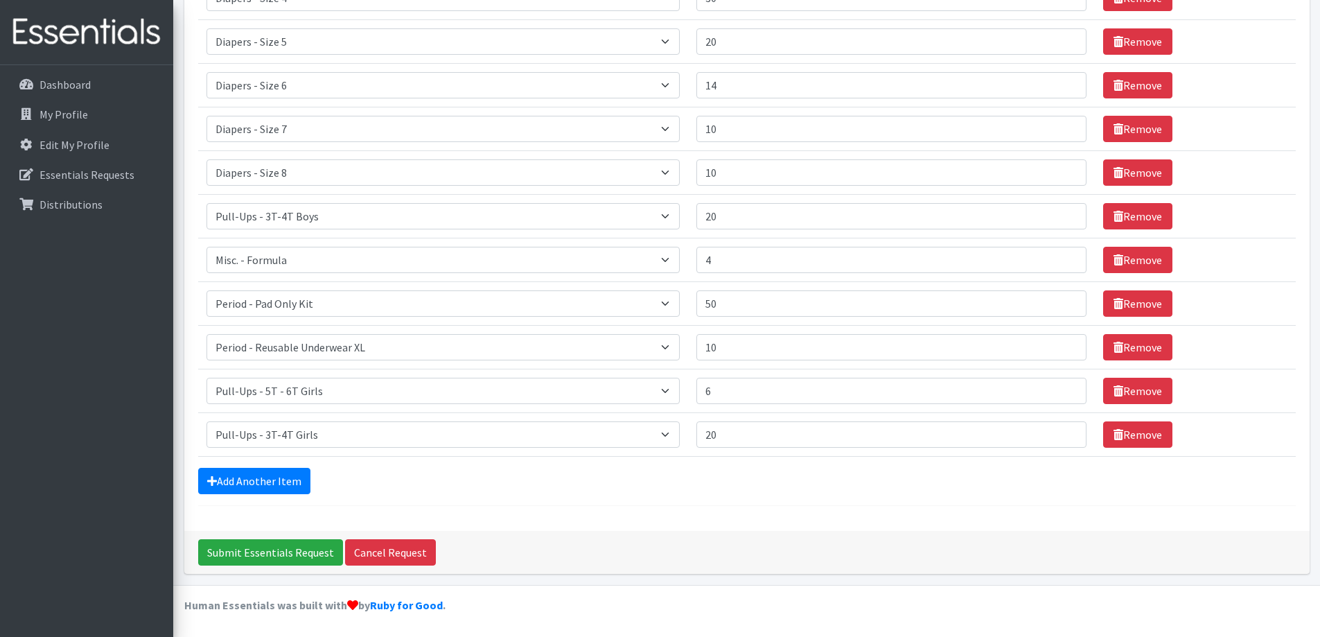
scroll to position [283, 0]
click at [582, 544] on div "Submit Essentials Request Cancel Request" at bounding box center [746, 552] width 1125 height 43
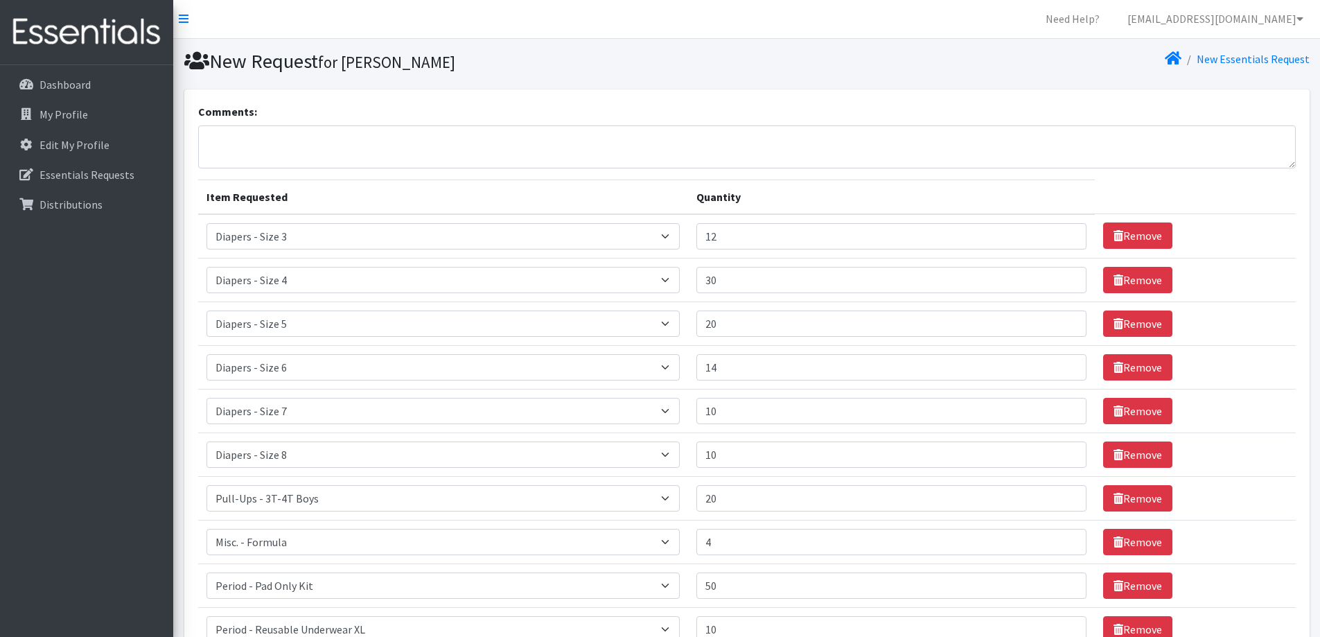
scroll to position [0, 0]
click at [681, 143] on textarea "Comments:" at bounding box center [746, 147] width 1097 height 43
click at [689, 106] on div "Comments:" at bounding box center [746, 136] width 1097 height 65
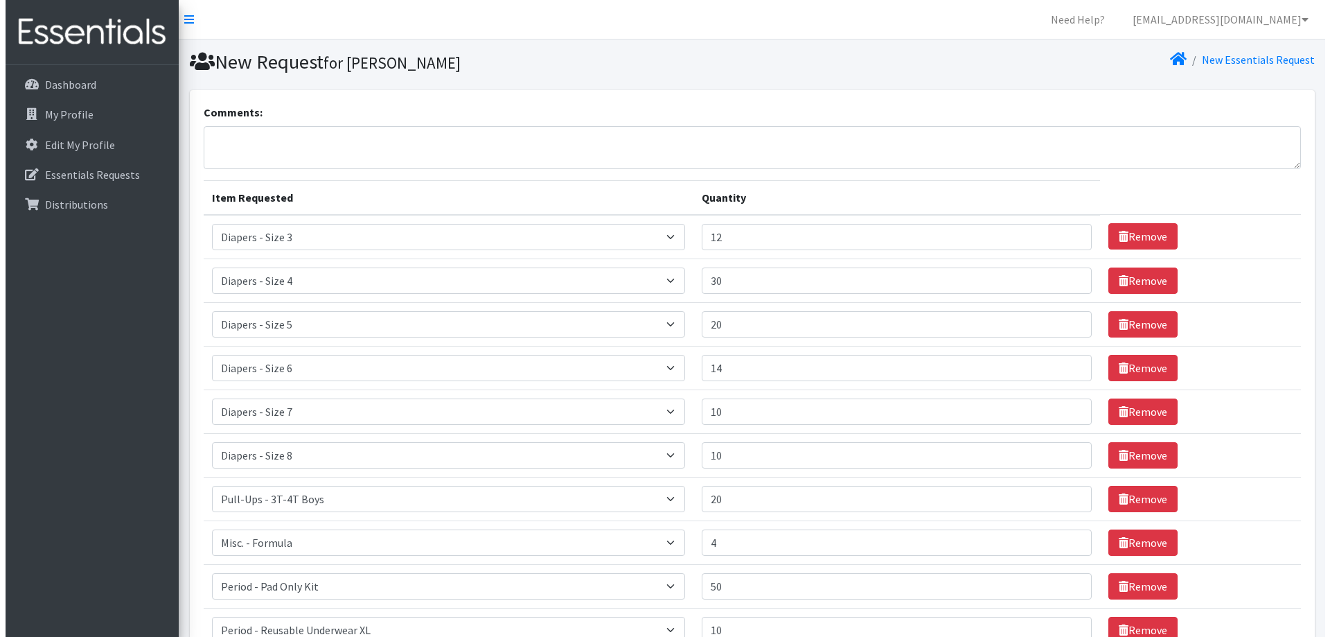
scroll to position [283, 0]
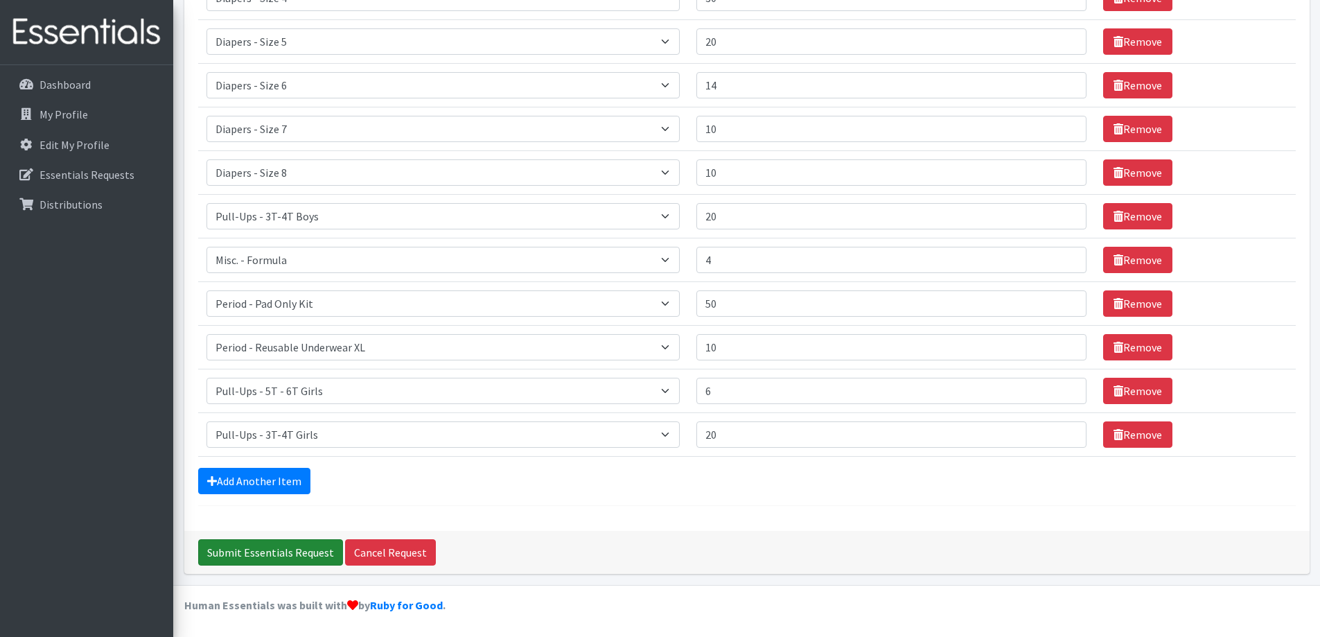
click at [303, 548] on input "Submit Essentials Request" at bounding box center [270, 552] width 145 height 26
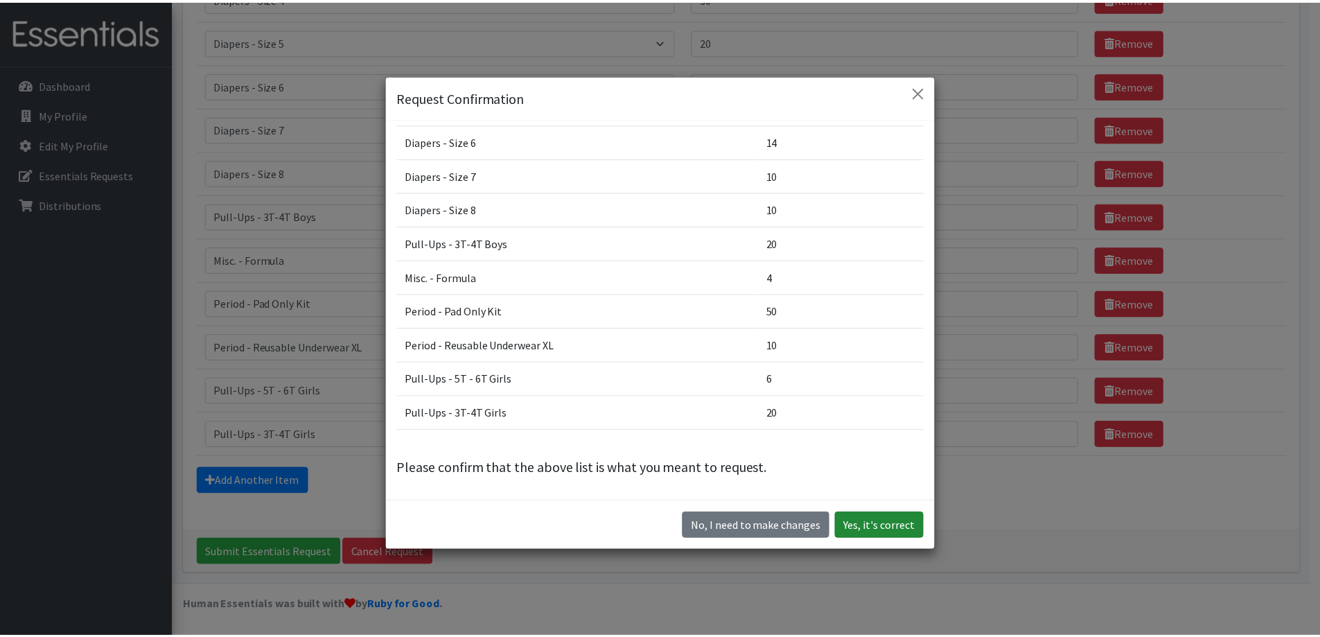
scroll to position [39, 0]
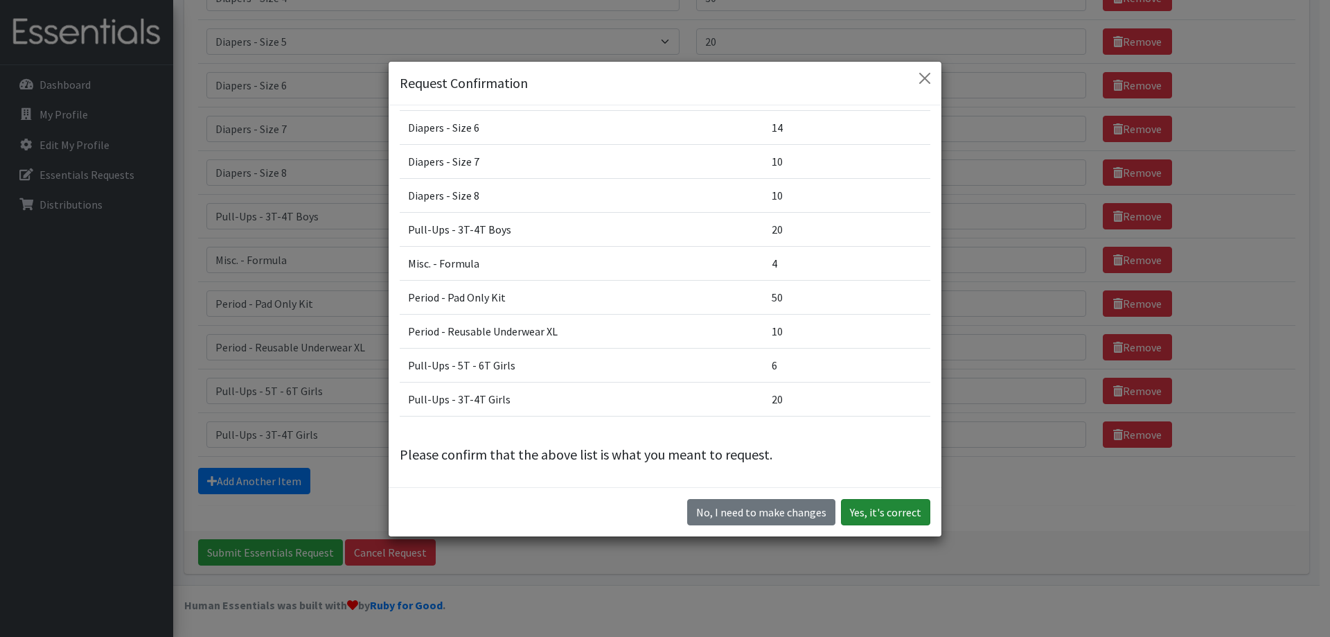
click at [865, 511] on button "Yes, it's correct" at bounding box center [885, 512] width 89 height 26
